Goal: Information Seeking & Learning: Learn about a topic

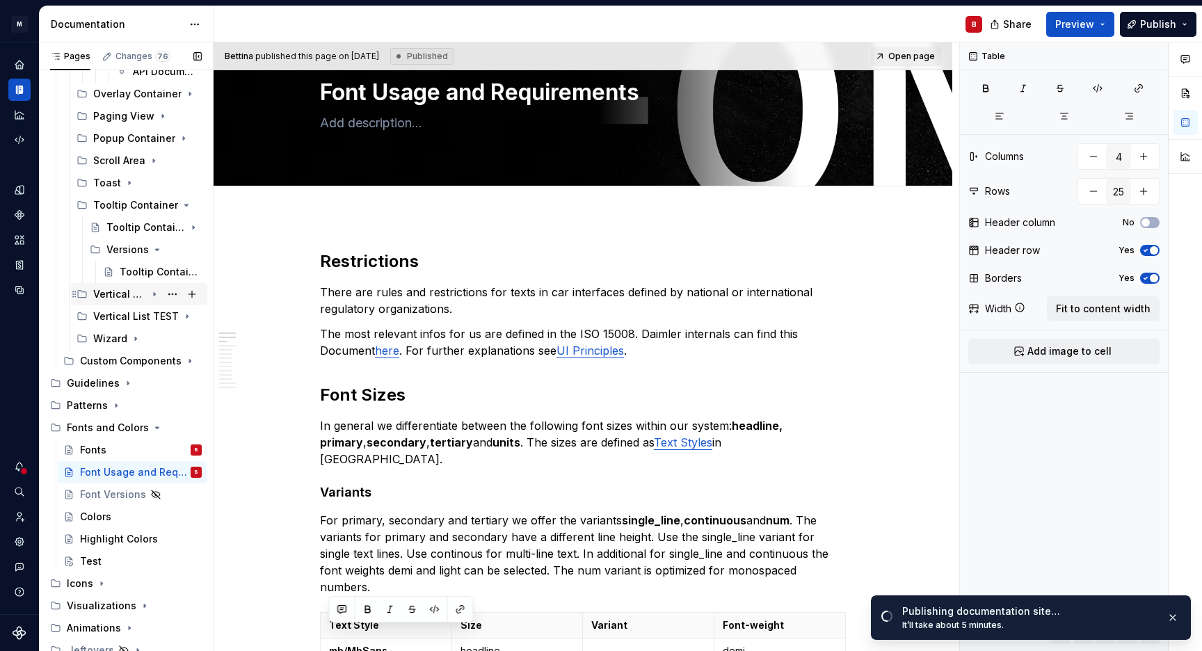
scroll to position [755, 0]
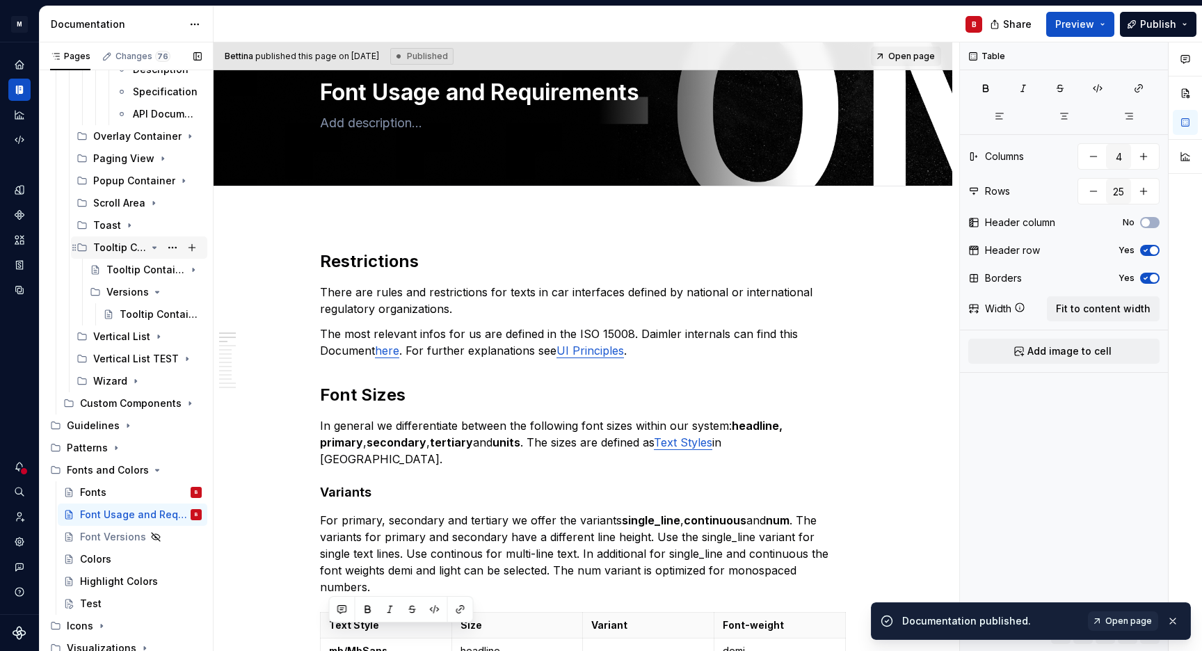
click at [149, 249] on icon "Page tree" at bounding box center [154, 247] width 11 height 11
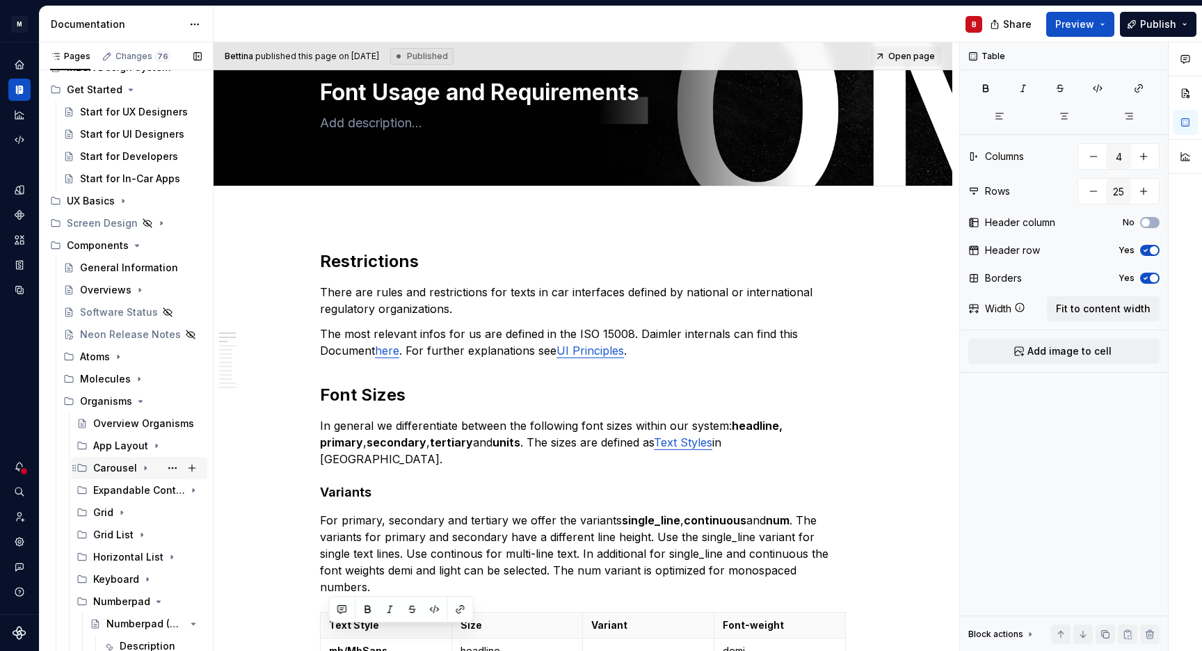
scroll to position [125, 0]
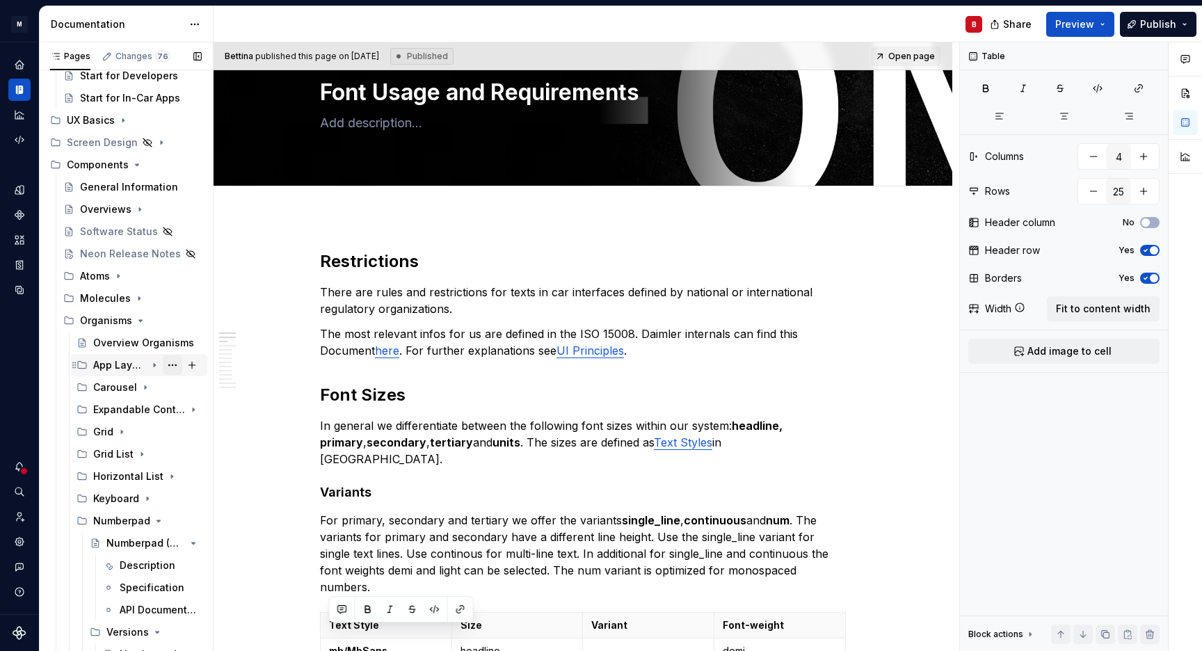
click at [166, 366] on button "Page tree" at bounding box center [172, 364] width 19 height 19
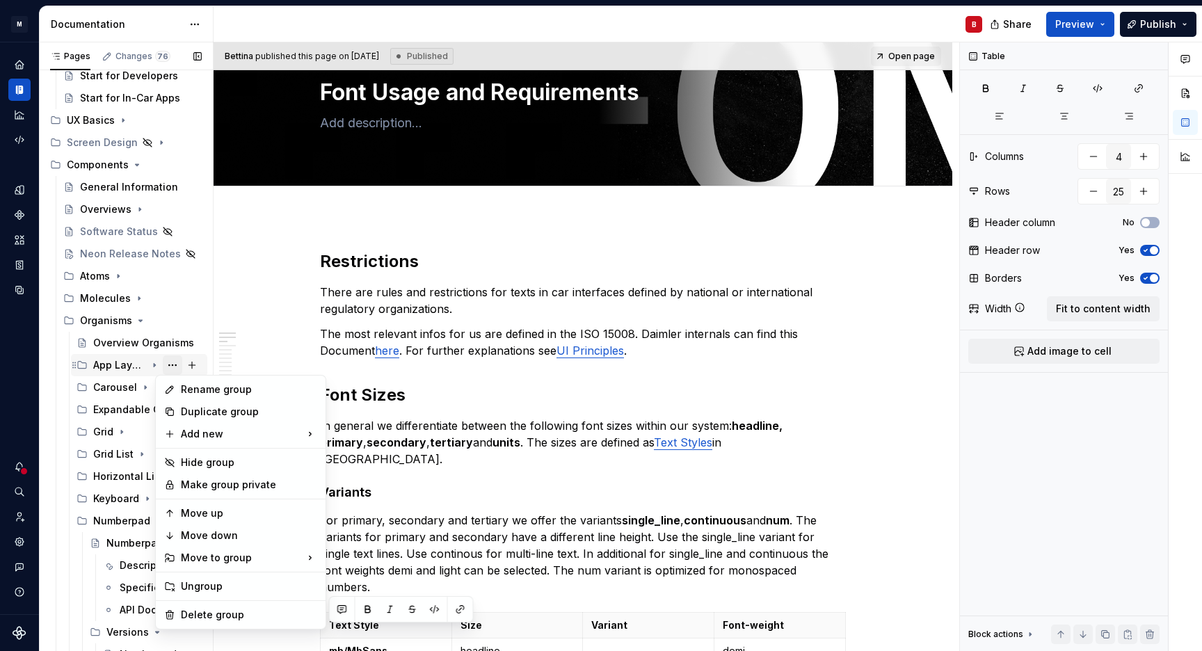
scroll to position [58, 0]
click at [101, 366] on div "Pages Changes 76 Add Accessibility guide for tree Page tree. Navigate the tree …" at bounding box center [126, 349] width 174 height 615
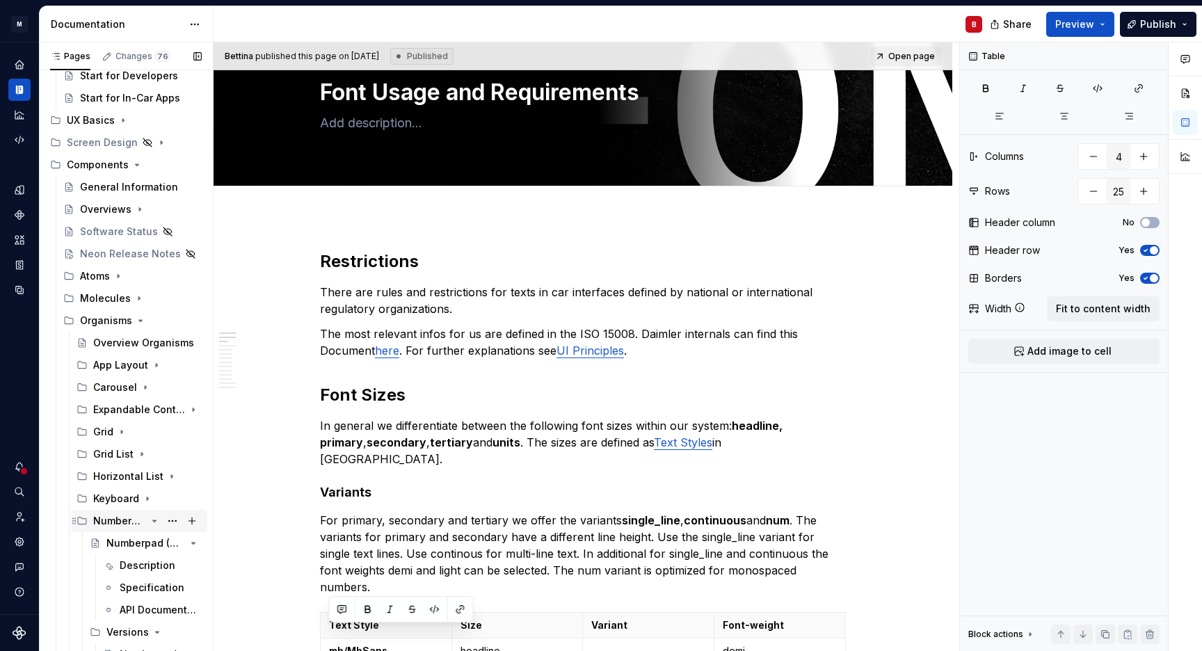
click at [149, 521] on icon "Page tree" at bounding box center [154, 520] width 11 height 11
click at [113, 367] on div "App Layout" at bounding box center [119, 365] width 53 height 14
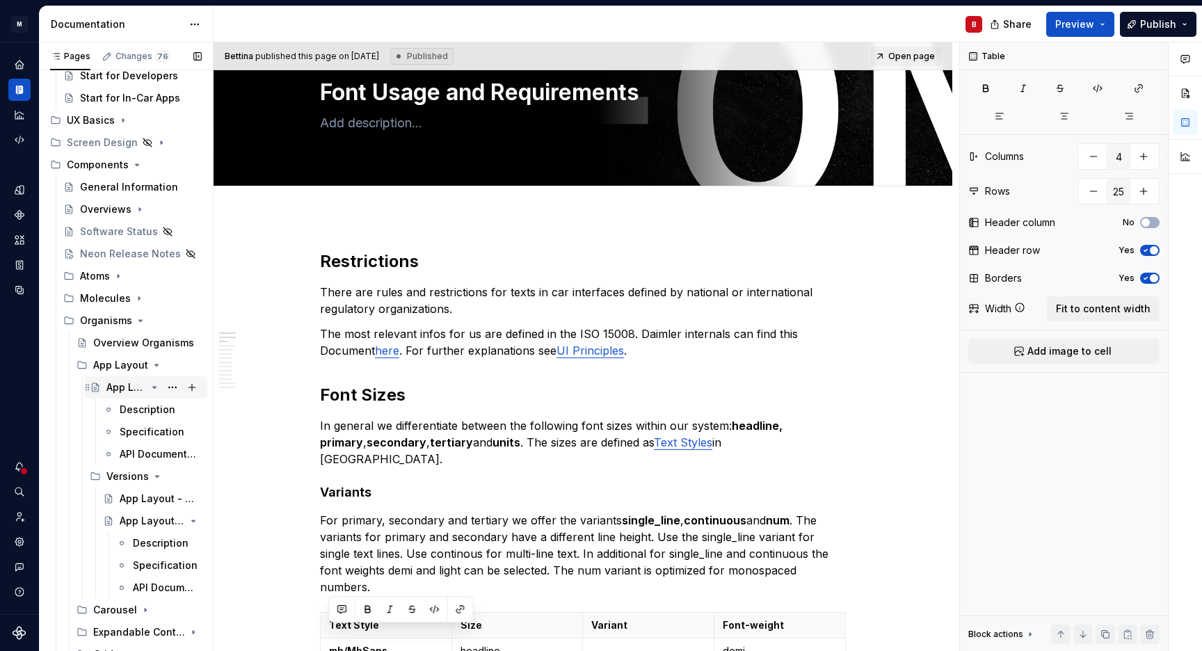
click at [153, 388] on icon "Page tree" at bounding box center [154, 387] width 3 height 1
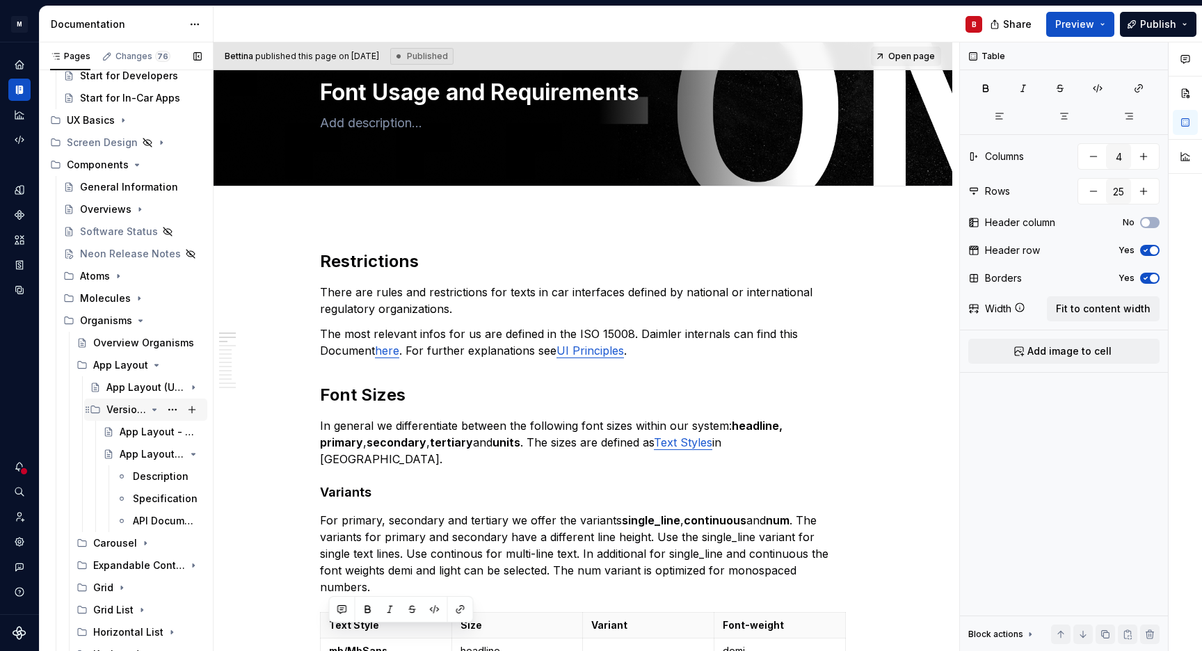
click at [150, 409] on icon "Page tree" at bounding box center [154, 409] width 11 height 11
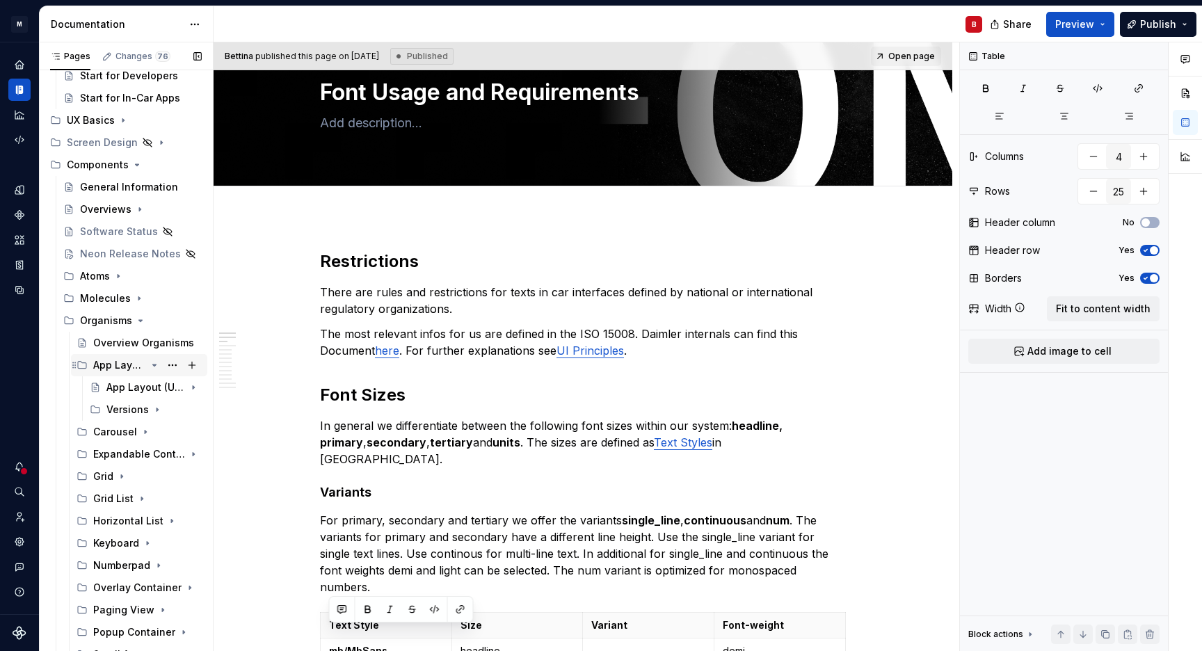
click at [150, 363] on icon "Page tree" at bounding box center [154, 365] width 11 height 11
click at [169, 387] on button "Page tree" at bounding box center [172, 387] width 19 height 19
click at [547, 31] on html "M MBUX-DesignSystem B Dataset Default Documentation B Share Preview Publish Pag…" at bounding box center [601, 325] width 1202 height 651
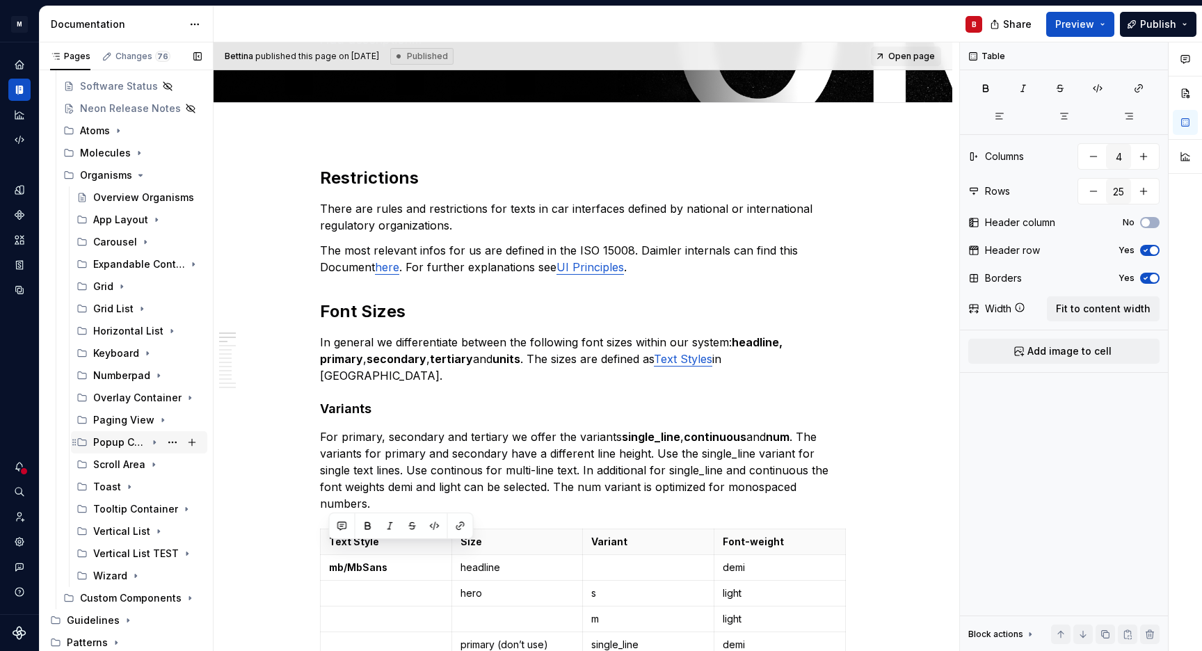
scroll to position [246, 0]
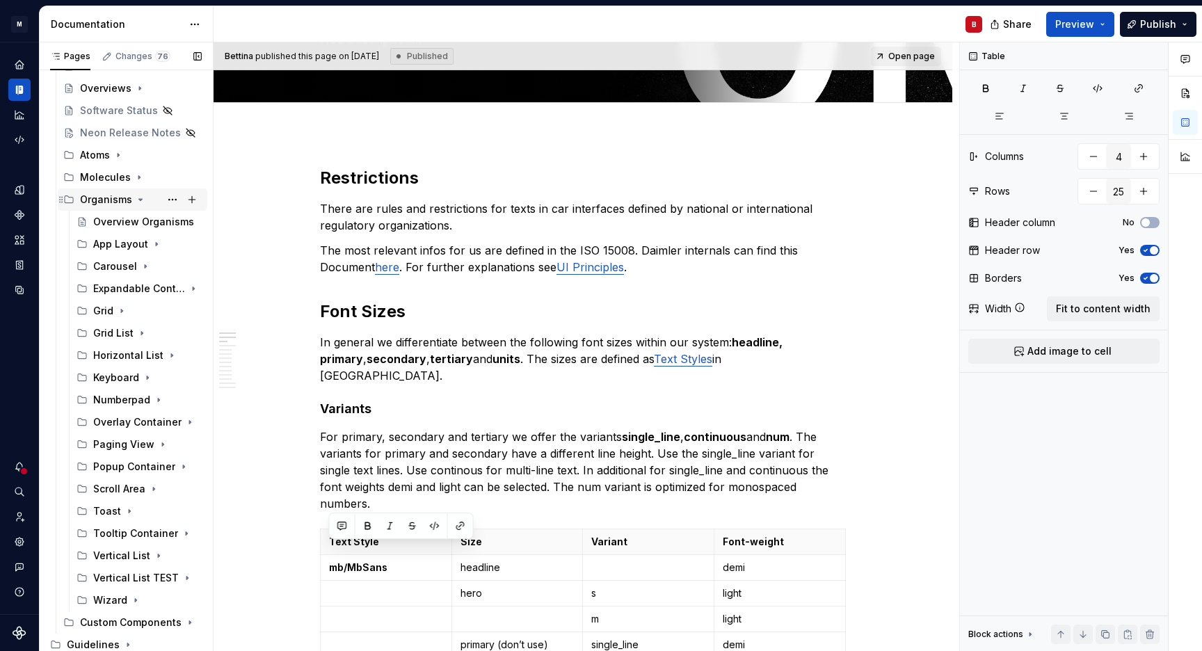
click at [139, 200] on icon "Page tree" at bounding box center [140, 199] width 3 height 1
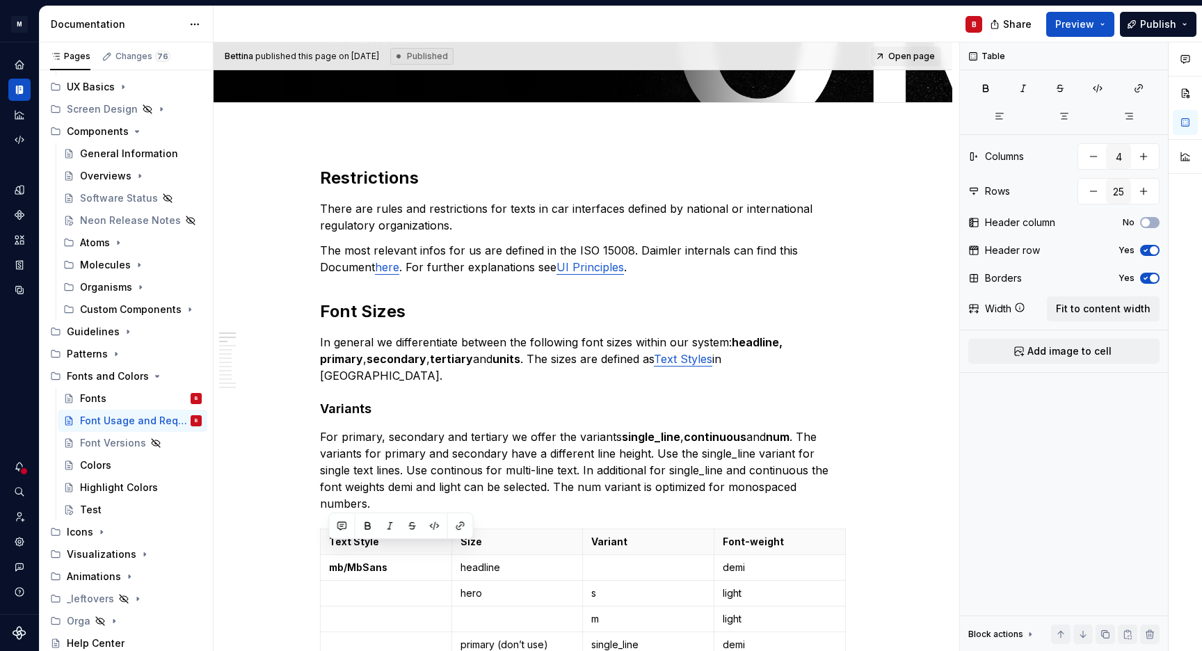
type textarea "*"
